Goal: Task Accomplishment & Management: Manage account settings

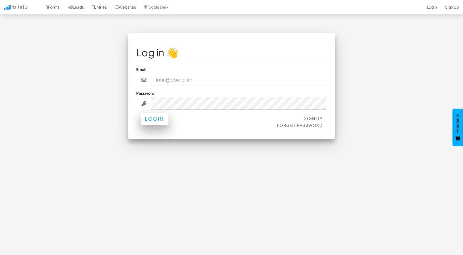
type input "[EMAIL_ADDRESS][DOMAIN_NAME]"
click at [154, 120] on button "Login" at bounding box center [155, 119] width 28 height 12
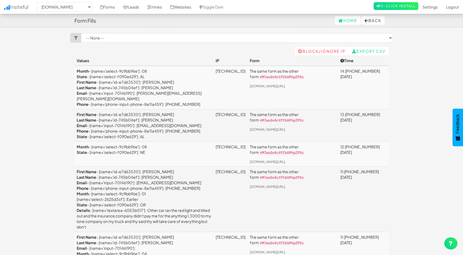
select select "2411"
click at [159, 5] on link "Entries" at bounding box center [154, 7] width 23 height 14
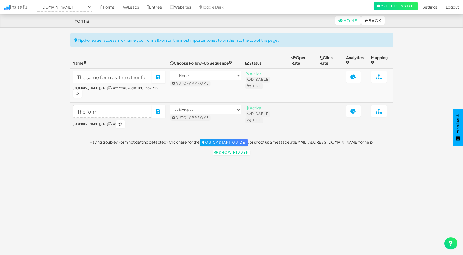
select select "2412"
click at [136, 6] on link "Leads" at bounding box center [131, 7] width 24 height 14
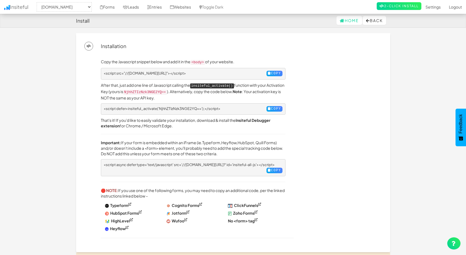
select select "2412"
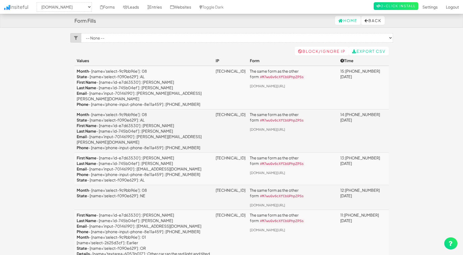
select select "2411"
click at [177, 38] on select "-- None -- The same form as the other form ([DOMAIN_NAME][URL])" at bounding box center [237, 37] width 312 height 9
click at [176, 37] on select "-- None -- The same form as the other form (www.carinjurypayouts.com/#M7wuGv6cX…" at bounding box center [237, 37] width 312 height 9
click at [111, 8] on link "Forms" at bounding box center [107, 7] width 23 height 14
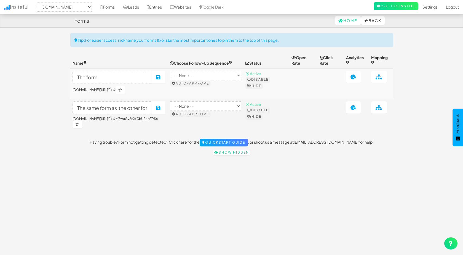
select select "2411"
click at [159, 7] on link "Entries" at bounding box center [154, 7] width 23 height 14
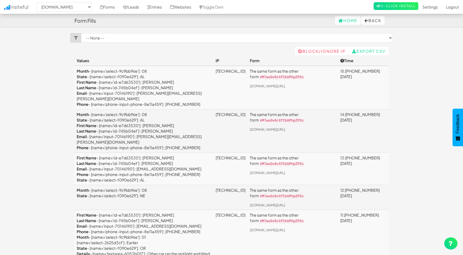
select select "2411"
click at [142, 8] on link "Leads" at bounding box center [131, 7] width 24 height 14
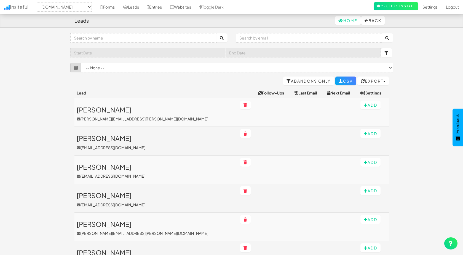
select select "2411"
click at [217, 65] on select "-- None -- The same form as the other form (www.carinjurypayouts.com/#M7wuGv6cX…" at bounding box center [237, 67] width 312 height 9
click at [209, 59] on div "Toggle navigation Insiteful -- None -- www.carinjurypayouts.com accommodating-p…" at bounding box center [231, 54] width 323 height 43
click at [297, 82] on link "Abandons Only" at bounding box center [308, 80] width 51 height 9
select select "2411"
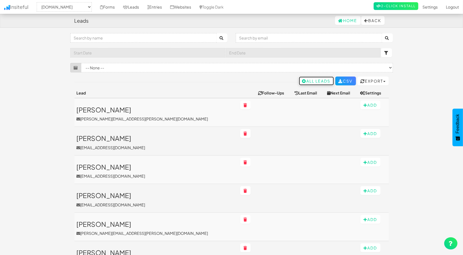
click at [302, 80] on icon at bounding box center [304, 81] width 4 height 4
select select "2411"
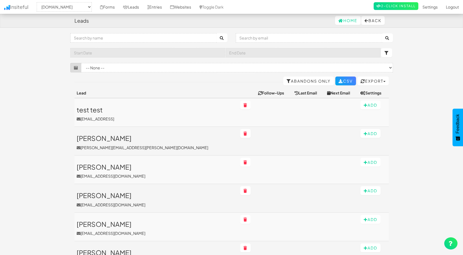
select select "2411"
click at [299, 79] on link "Abandons Only" at bounding box center [308, 80] width 51 height 9
select select "2411"
click at [302, 81] on icon at bounding box center [304, 81] width 4 height 4
select select "2411"
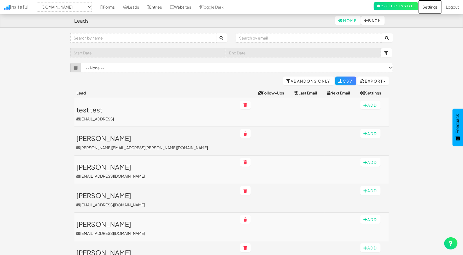
click at [428, 5] on link "Settings" at bounding box center [429, 7] width 23 height 14
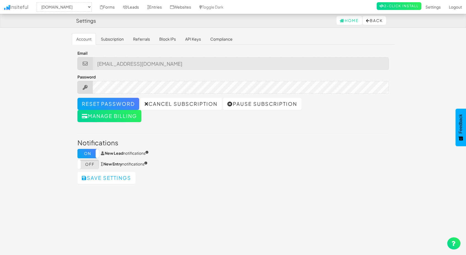
select select "2411"
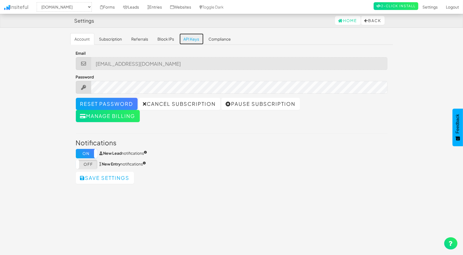
click at [198, 37] on link "API Keys" at bounding box center [191, 39] width 25 height 12
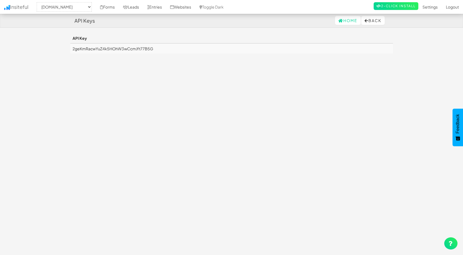
select select "2411"
click at [374, 21] on button "Back" at bounding box center [372, 20] width 23 height 9
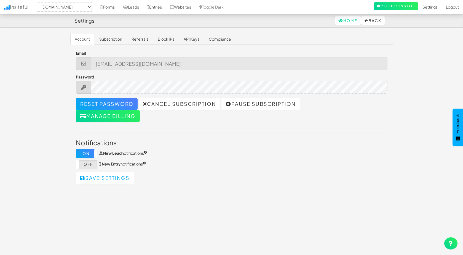
select select "2411"
click at [134, 40] on link "Referrals" at bounding box center [140, 39] width 26 height 12
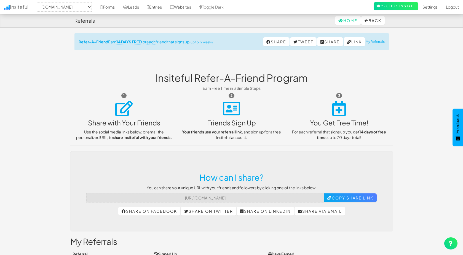
select select "2411"
click at [367, 21] on button "Back" at bounding box center [372, 20] width 23 height 9
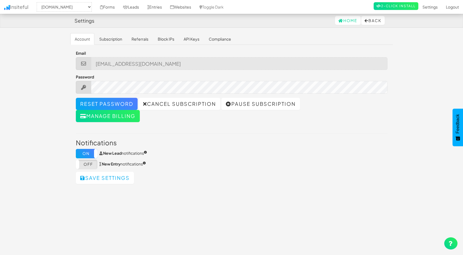
select select "2411"
click at [111, 6] on link "Forms" at bounding box center [107, 7] width 23 height 14
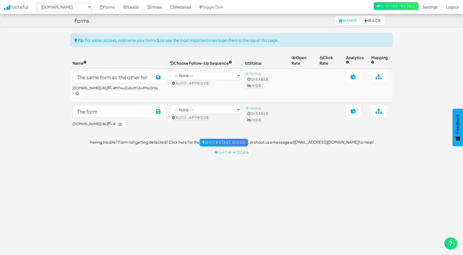
select select "2411"
click at [137, 9] on link "Leads" at bounding box center [131, 7] width 24 height 14
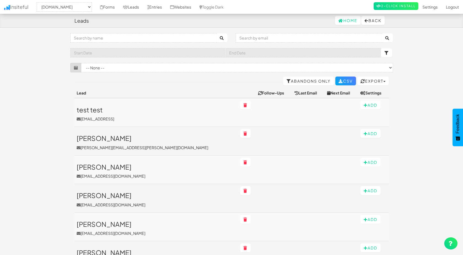
select select "2411"
click at [151, 4] on link "Entries" at bounding box center [154, 7] width 23 height 14
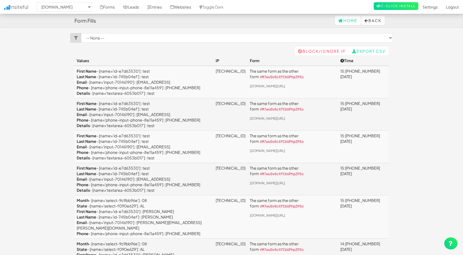
select select "2411"
click at [137, 6] on link "Leads" at bounding box center [131, 7] width 24 height 14
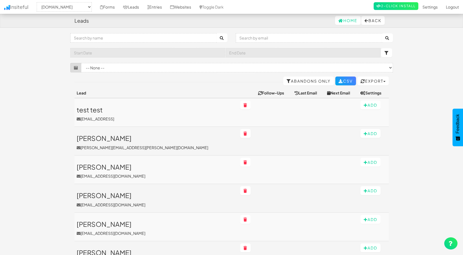
select select "2411"
click at [308, 79] on link "Abandons Only" at bounding box center [308, 80] width 51 height 9
select select "2411"
click at [309, 82] on link "All Leads" at bounding box center [316, 80] width 35 height 9
select select "2411"
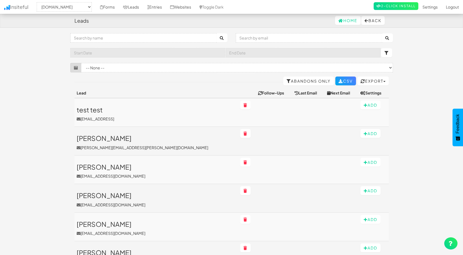
select select "2411"
click at [163, 6] on link "Entries" at bounding box center [154, 7] width 23 height 14
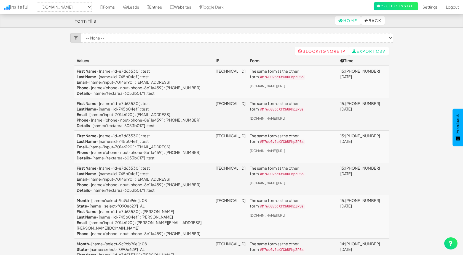
select select "2411"
click at [162, 5] on link "Entries" at bounding box center [154, 7] width 23 height 14
select select "2411"
click at [158, 7] on link "Entries" at bounding box center [154, 7] width 23 height 14
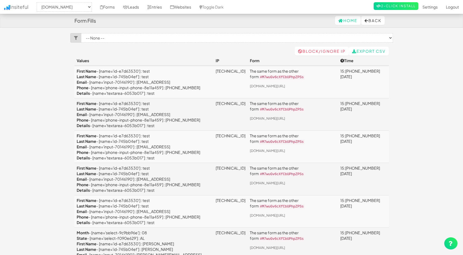
select select "2411"
click at [138, 6] on link "Leads" at bounding box center [131, 7] width 24 height 14
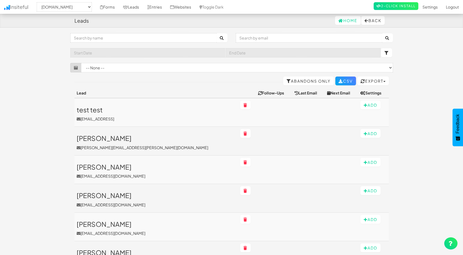
select select "2411"
click at [137, 5] on link "Leads" at bounding box center [131, 7] width 24 height 14
select select "2411"
click at [137, 6] on link "Leads" at bounding box center [131, 7] width 24 height 14
select select "2411"
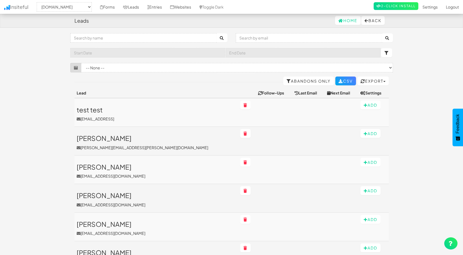
select select "2411"
click at [164, 6] on link "Entries" at bounding box center [154, 7] width 23 height 14
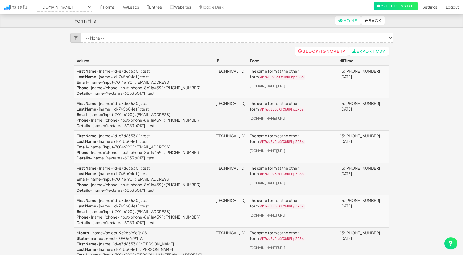
select select "2411"
click at [164, 6] on link "Entries" at bounding box center [154, 7] width 23 height 14
select select "2411"
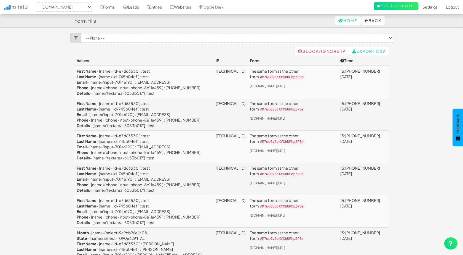
select select "2411"
click at [23, 7] on link "Insiteful" at bounding box center [16, 7] width 33 height 14
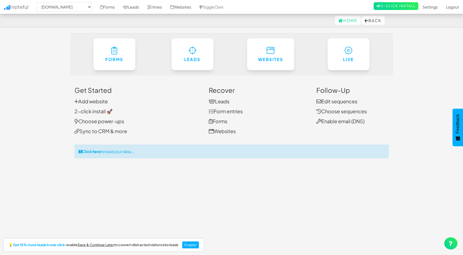
select select "2411"
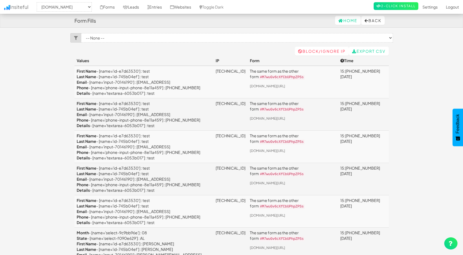
select select "2411"
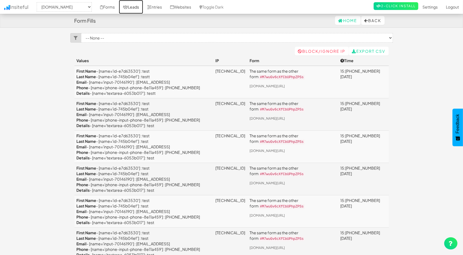
click at [140, 6] on link "Leads" at bounding box center [131, 7] width 24 height 14
click at [140, 7] on link "Leads" at bounding box center [131, 7] width 24 height 14
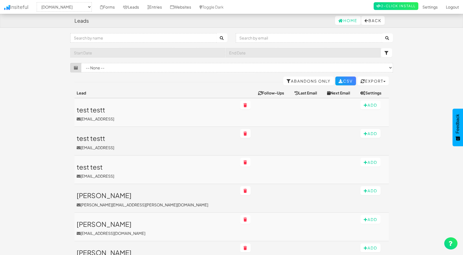
select select "2411"
click at [306, 81] on link "Abandons Only" at bounding box center [308, 80] width 51 height 9
select select "2411"
click at [310, 79] on link "All Leads" at bounding box center [316, 80] width 35 height 9
select select "2411"
